Goal: Information Seeking & Learning: Understand process/instructions

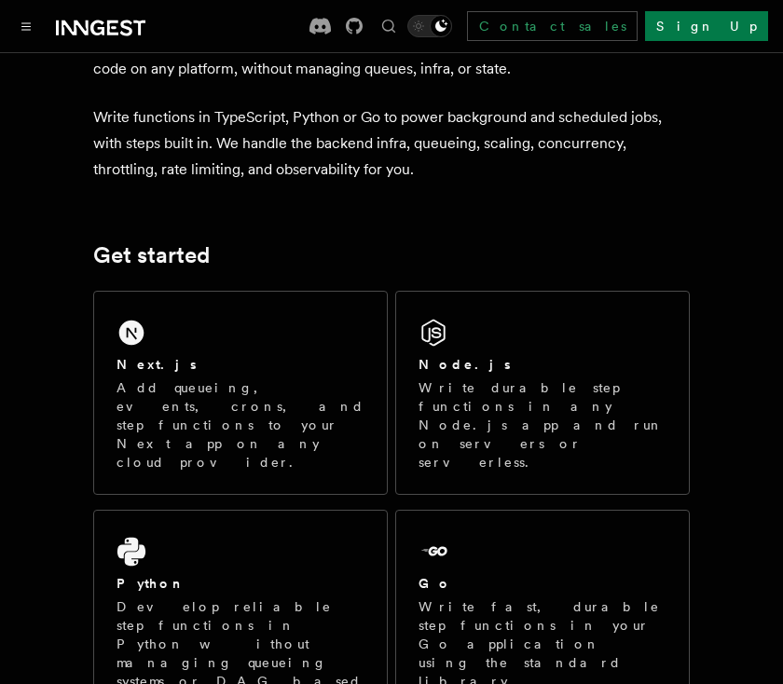
scroll to position [43, 0]
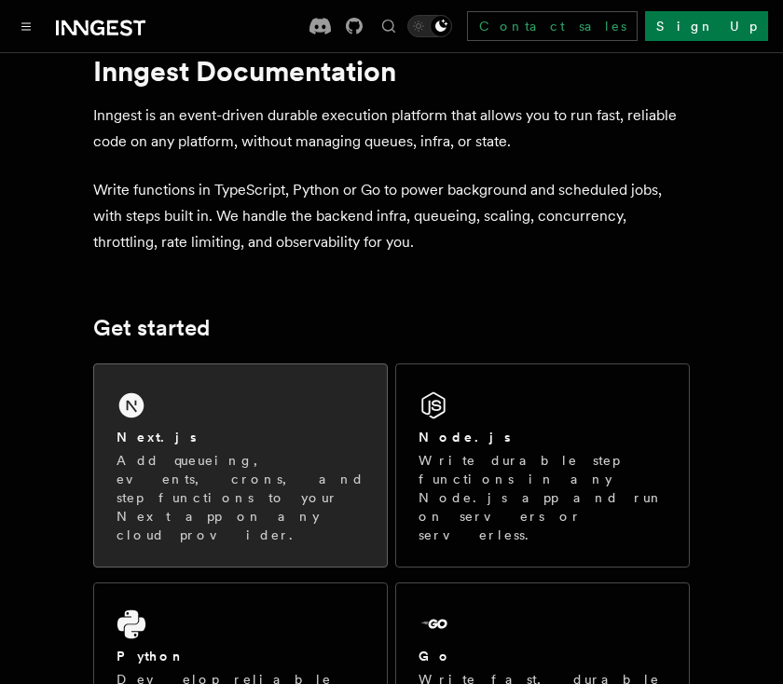
click at [199, 430] on div "Next.js" at bounding box center [241, 438] width 248 height 20
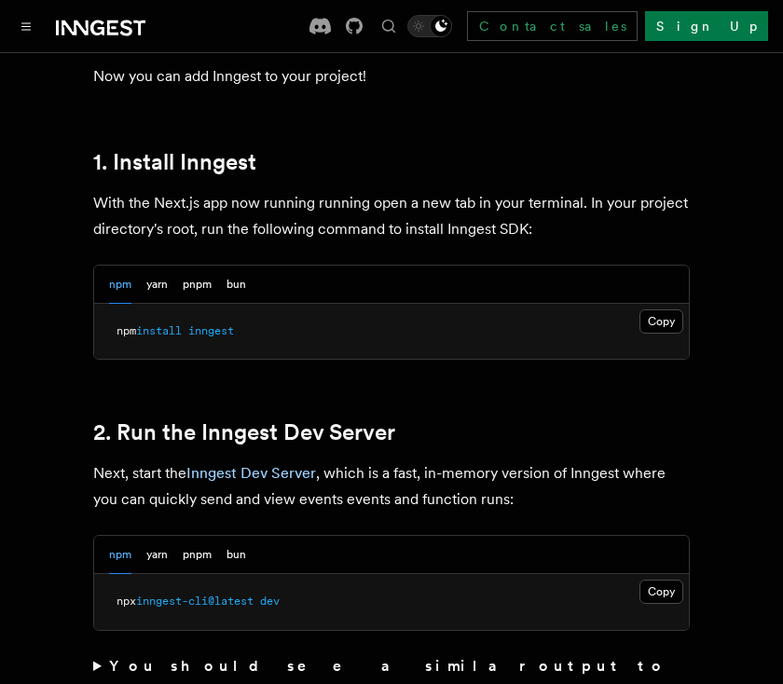
scroll to position [1033, 0]
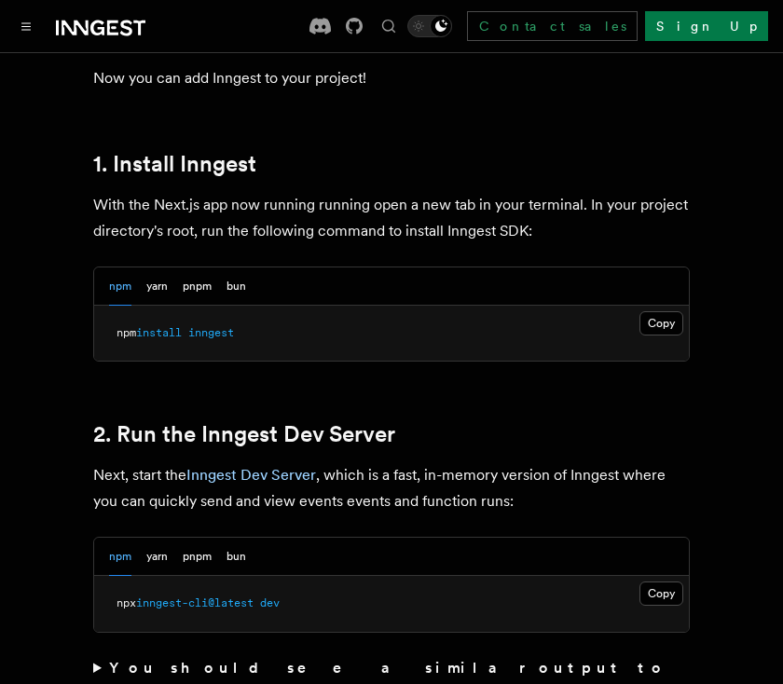
click at [522, 306] on pre "npm install inngest" at bounding box center [391, 334] width 595 height 56
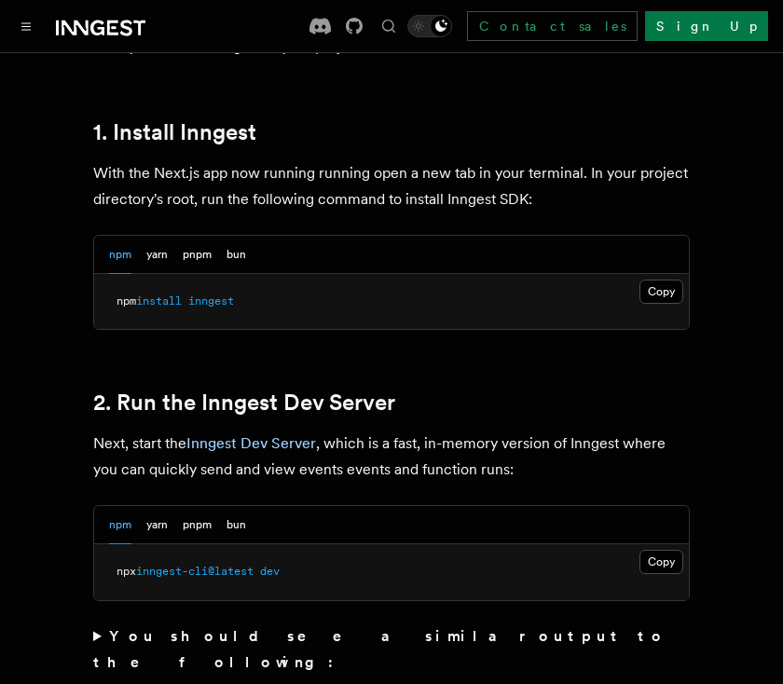
scroll to position [1065, 0]
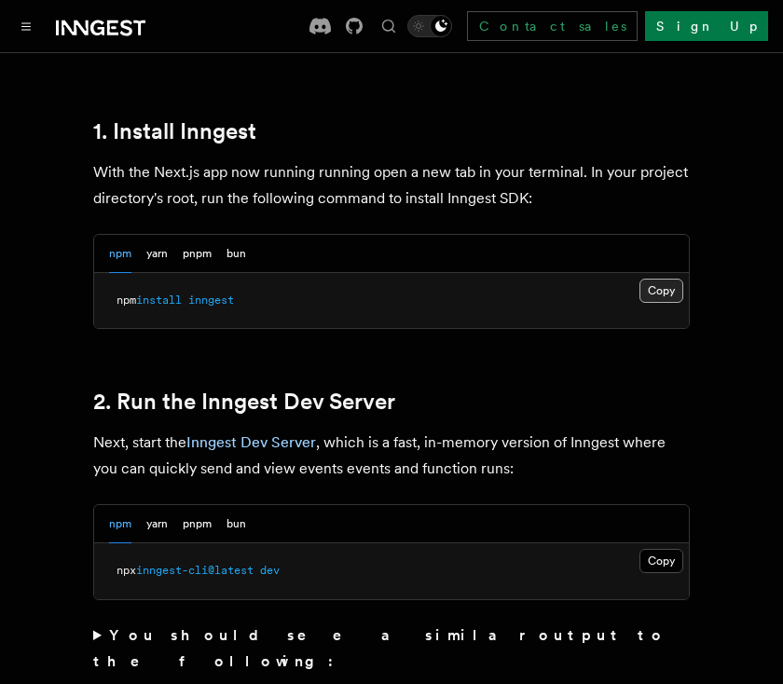
click at [660, 279] on button "Copy Copied" at bounding box center [661, 291] width 44 height 24
click at [655, 549] on button "Copy Copied" at bounding box center [661, 561] width 44 height 24
